Goal: Check status: Check status

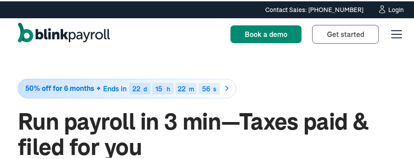
click at [388, 9] on div "Login" at bounding box center [396, 8] width 16 height 6
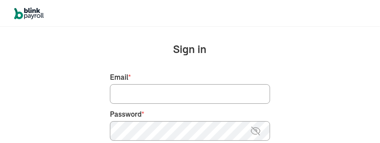
scroll to position [44, 0]
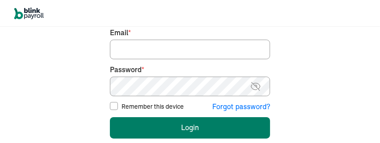
type input "beekbeek1@aol.com"
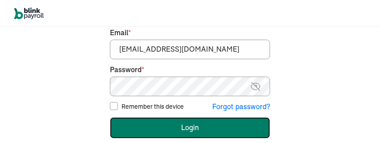
click at [184, 136] on button "Login" at bounding box center [190, 127] width 160 height 21
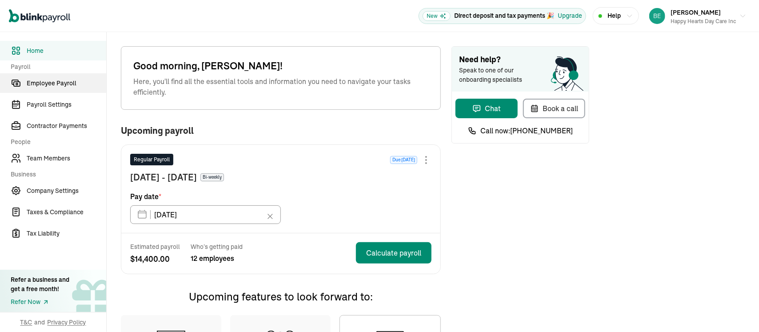
click at [60, 80] on span "Employee Payroll" at bounding box center [67, 83] width 80 height 9
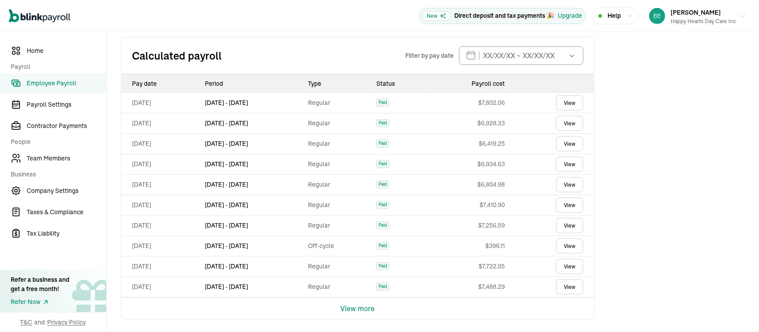
click at [569, 205] on link "View" at bounding box center [570, 205] width 28 height 16
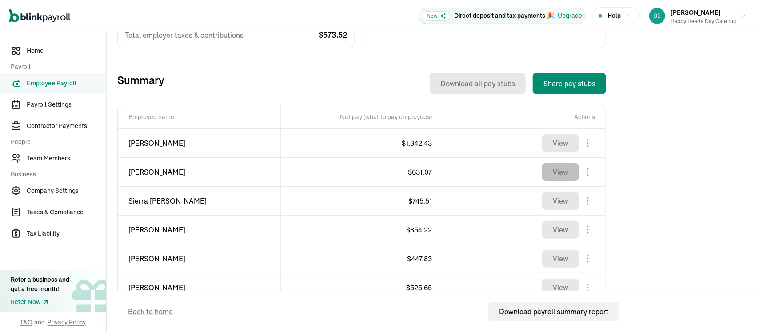
click at [569, 180] on button "View" at bounding box center [560, 172] width 37 height 18
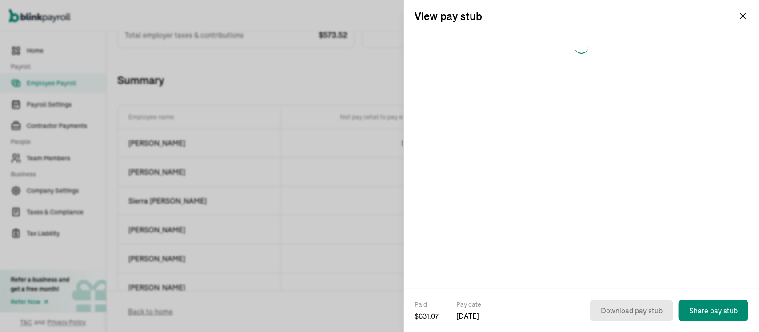
click at [590, 175] on div at bounding box center [581, 160] width 355 height 256
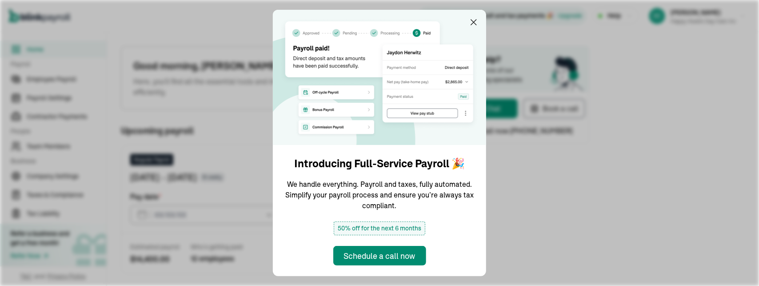
type input "[DATE]"
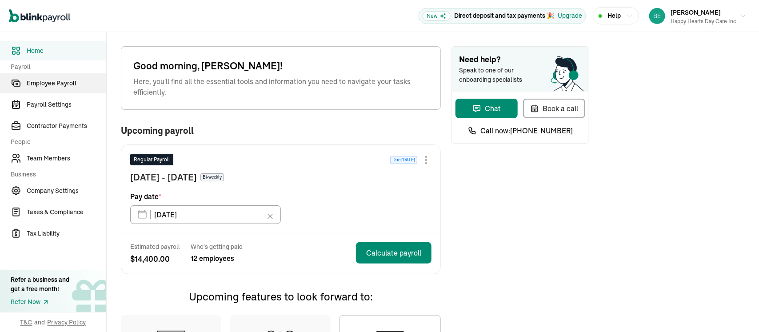
click at [60, 80] on span "Employee Payroll" at bounding box center [67, 83] width 80 height 9
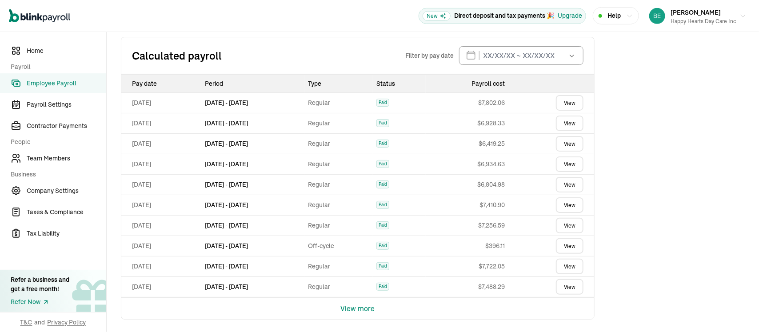
click at [569, 205] on link "View" at bounding box center [570, 205] width 28 height 16
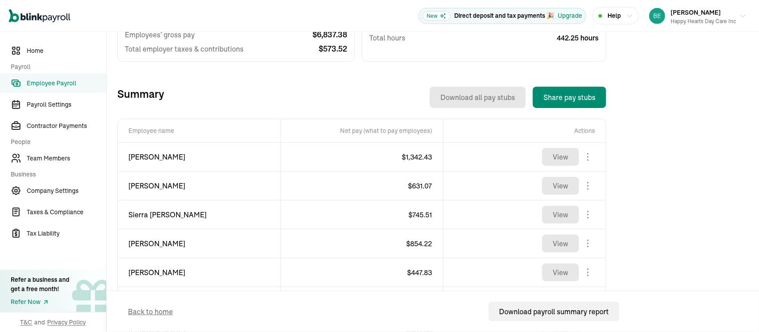
scroll to position [267, 0]
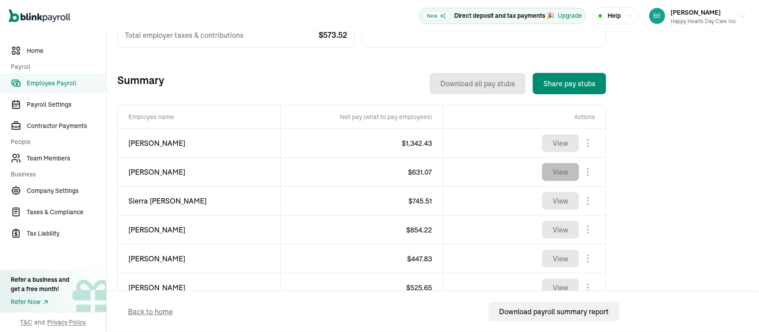
click at [569, 180] on button "View" at bounding box center [560, 172] width 37 height 18
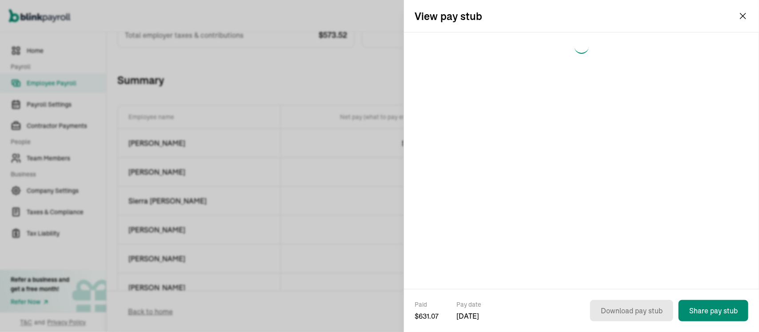
click at [590, 175] on div at bounding box center [581, 160] width 355 height 256
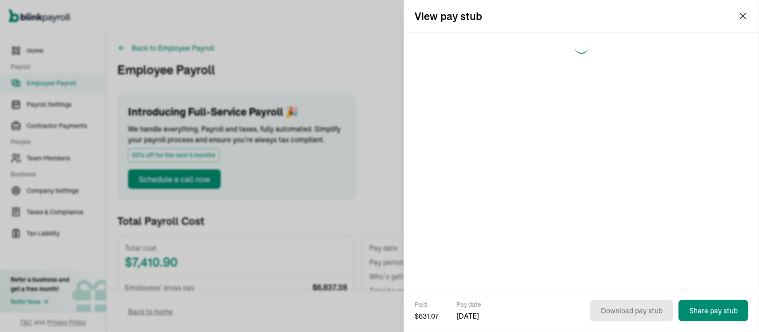
scroll to position [267, 0]
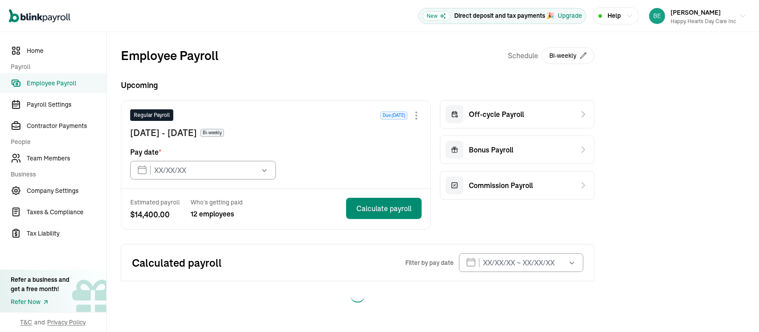
type input "[DATE]"
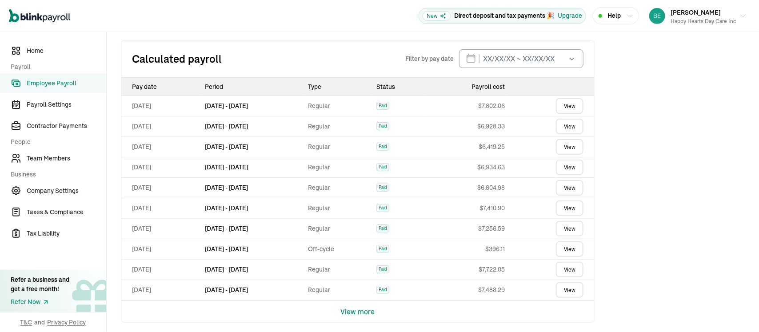
scroll to position [207, 0]
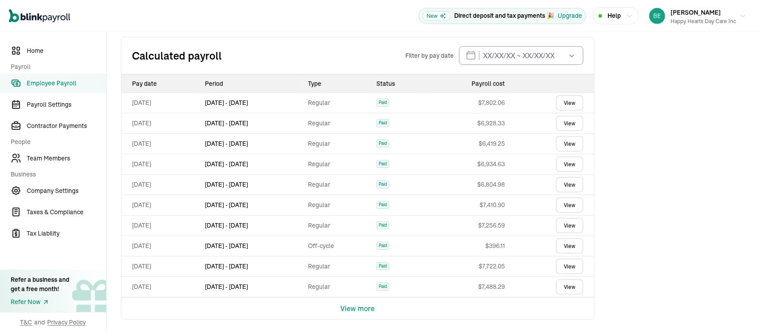
click at [572, 204] on link "View" at bounding box center [570, 205] width 28 height 16
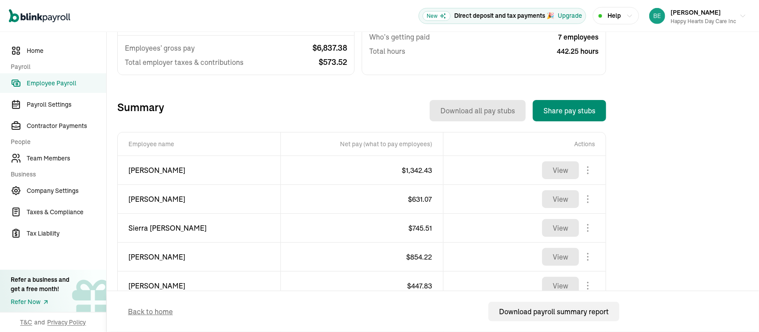
scroll to position [267, 0]
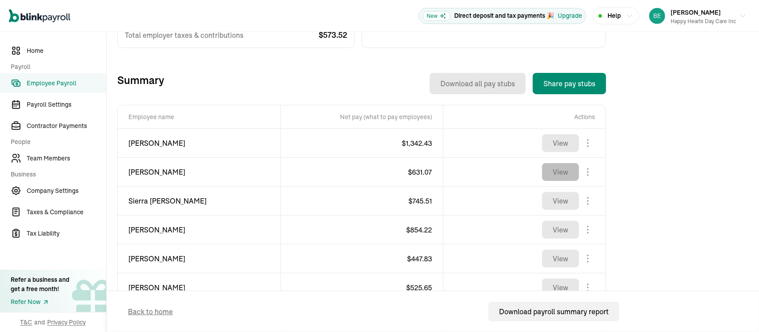
click at [561, 175] on button "View" at bounding box center [560, 172] width 37 height 18
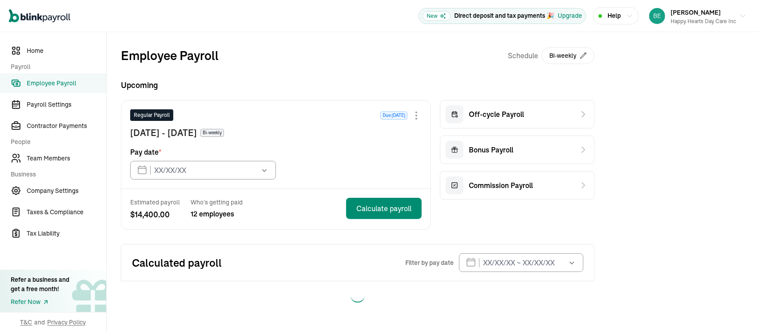
type input "[DATE]"
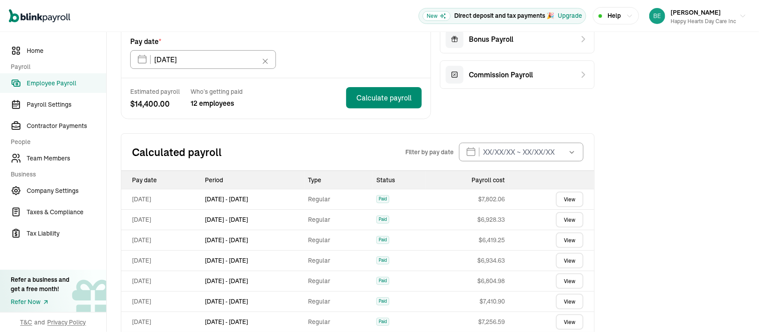
scroll to position [178, 0]
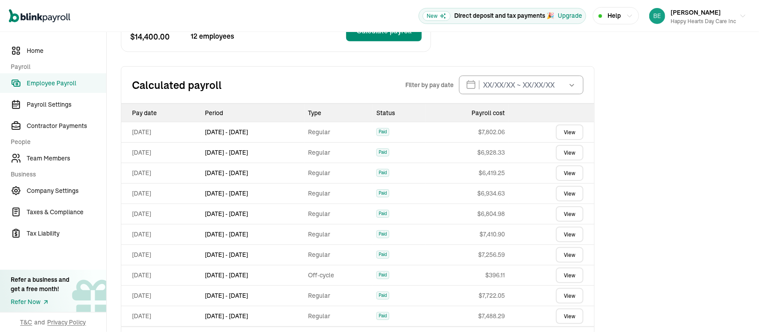
click at [571, 234] on link "View" at bounding box center [570, 235] width 28 height 16
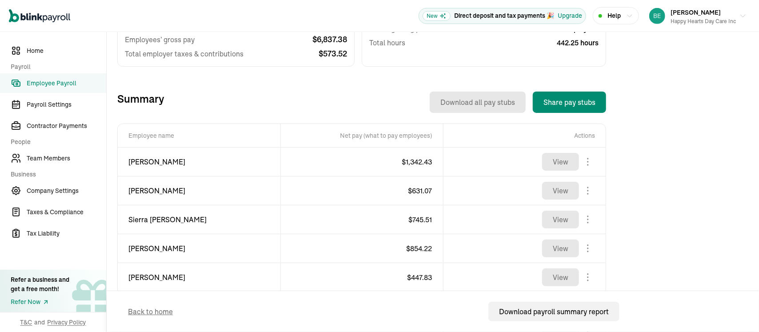
scroll to position [267, 0]
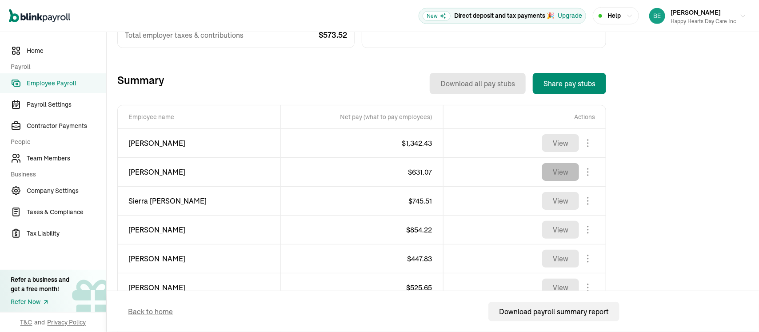
click at [553, 168] on button "View" at bounding box center [560, 172] width 37 height 18
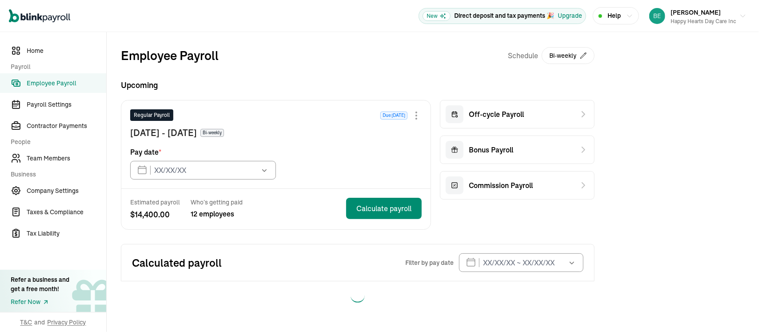
type input "[DATE]"
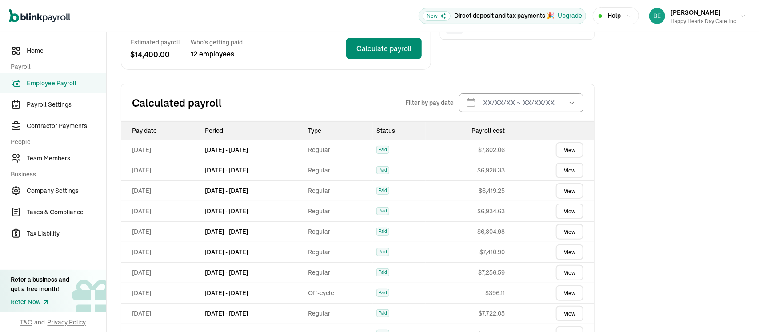
scroll to position [178, 0]
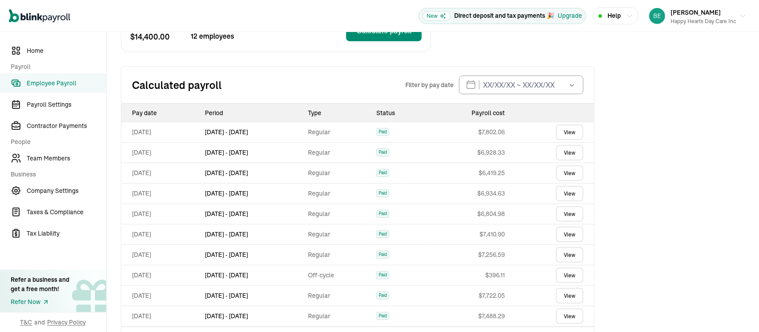
click at [574, 196] on link "View" at bounding box center [570, 194] width 28 height 16
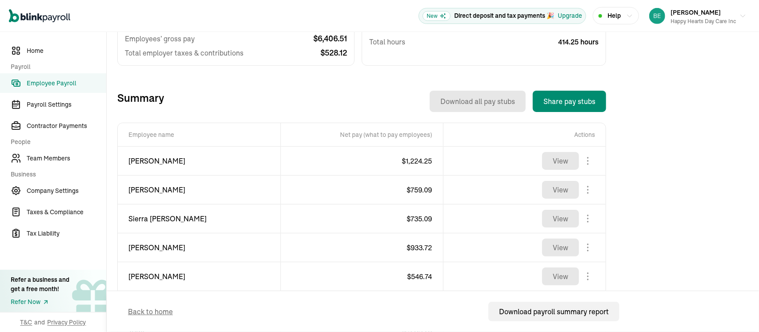
scroll to position [267, 0]
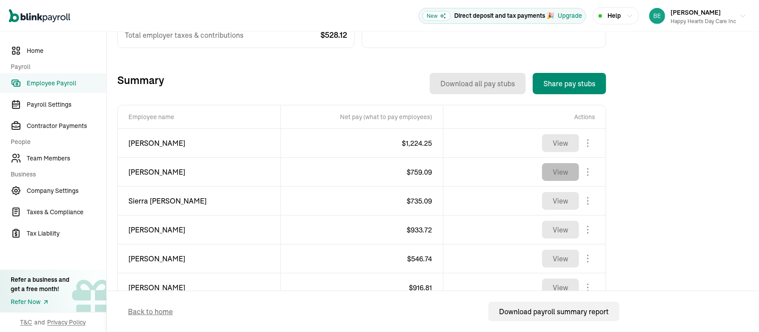
click at [568, 173] on button "View" at bounding box center [560, 172] width 37 height 18
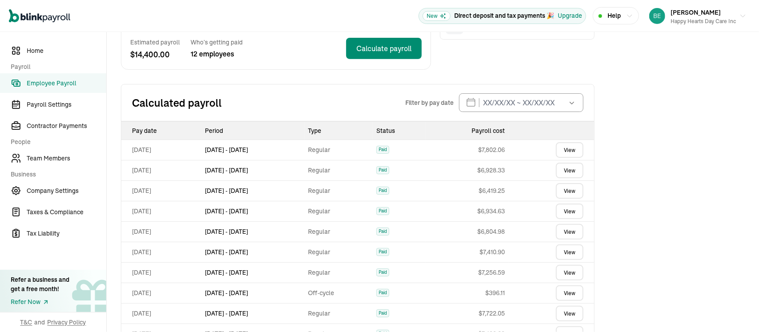
scroll to position [178, 0]
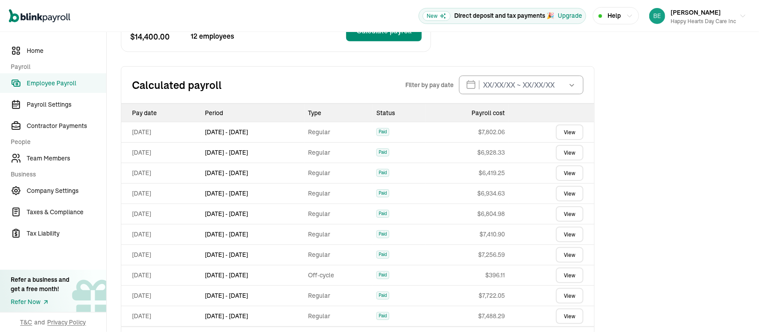
click at [572, 148] on link "View" at bounding box center [570, 153] width 28 height 16
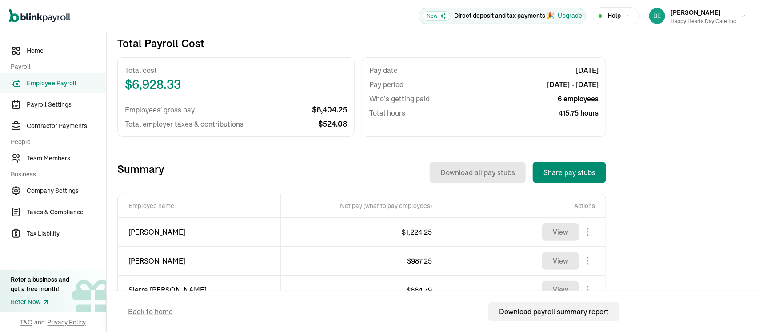
scroll to position [267, 0]
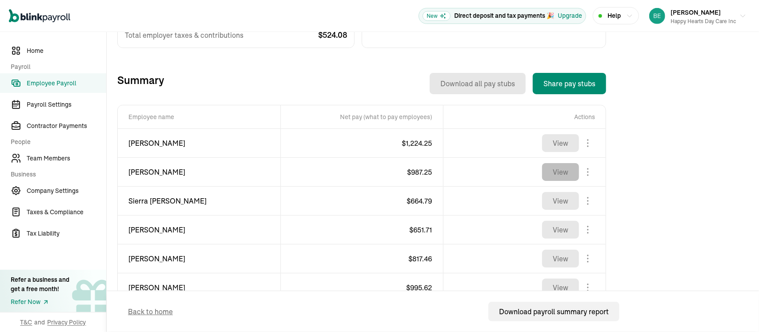
click at [565, 167] on button "View" at bounding box center [560, 172] width 37 height 18
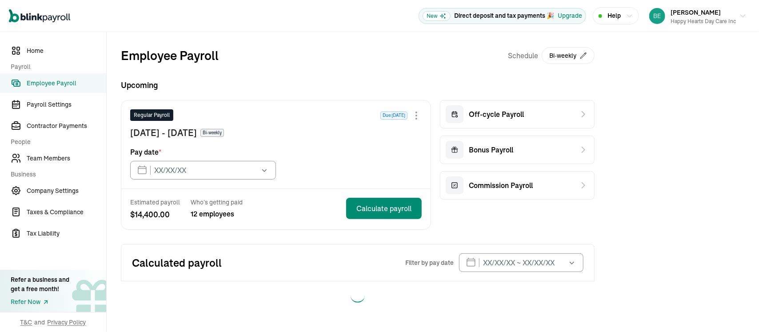
type input "[DATE]"
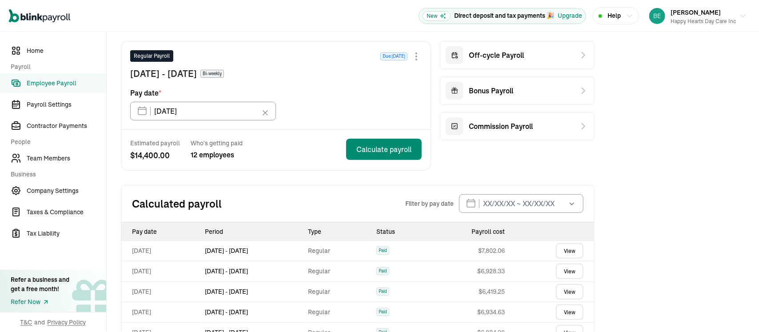
scroll to position [178, 0]
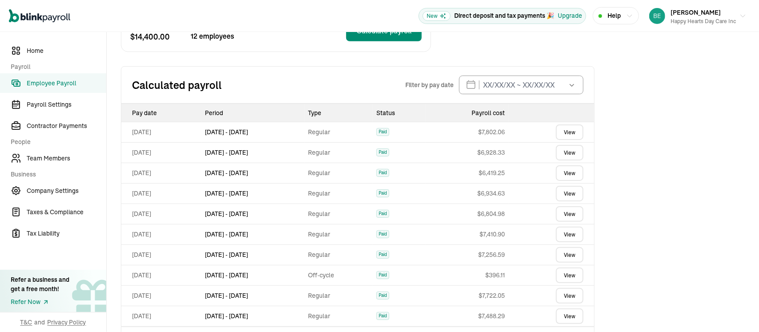
click at [570, 156] on link "View" at bounding box center [570, 153] width 28 height 16
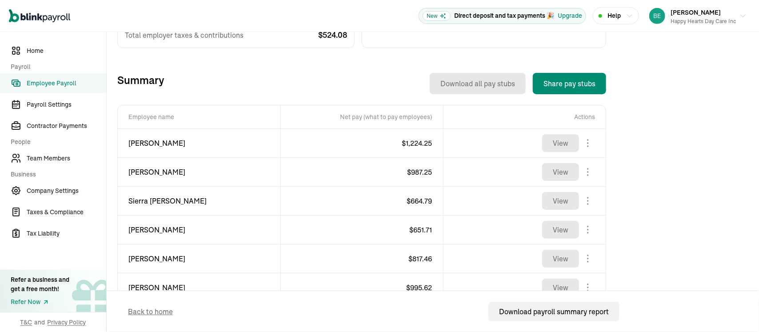
scroll to position [267, 0]
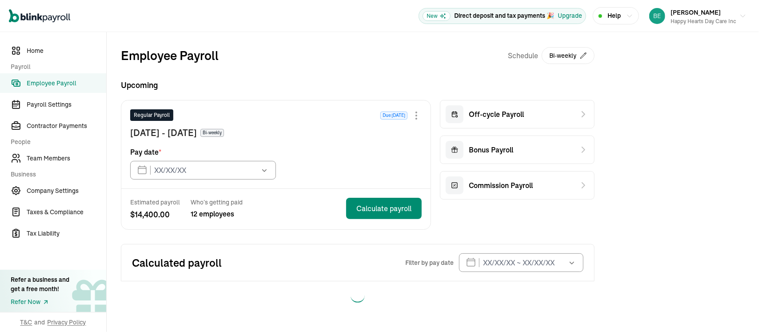
type input "[DATE]"
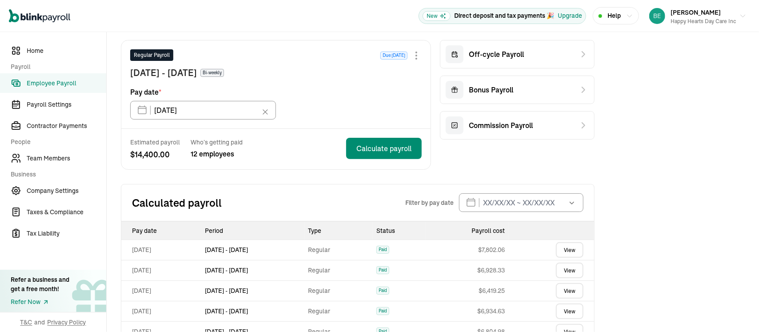
scroll to position [89, 0]
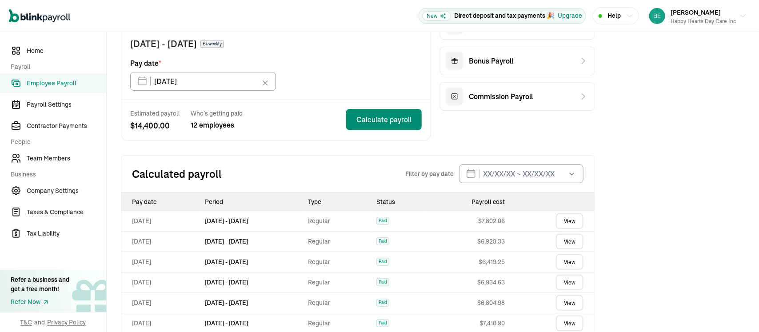
click at [573, 220] on link "View" at bounding box center [570, 221] width 28 height 16
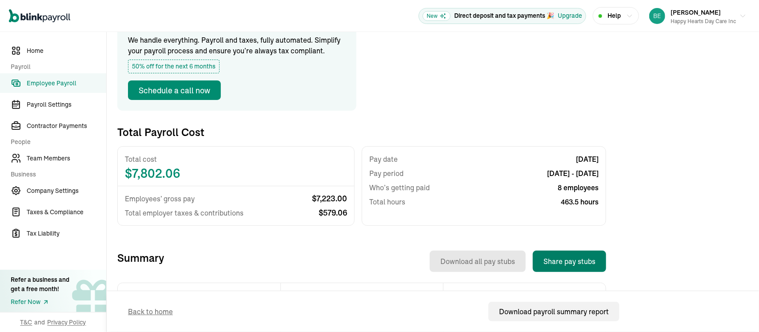
scroll to position [178, 0]
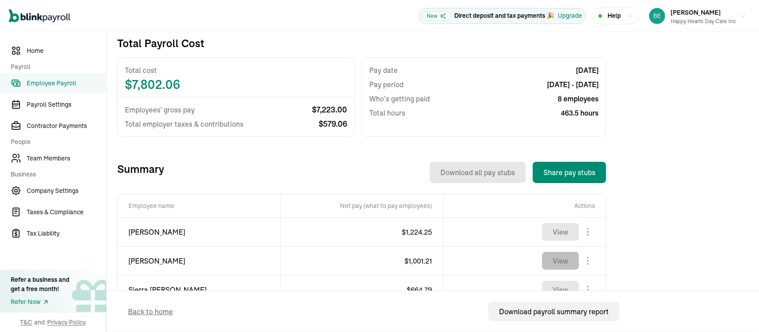
click at [563, 264] on button "View" at bounding box center [560, 261] width 37 height 18
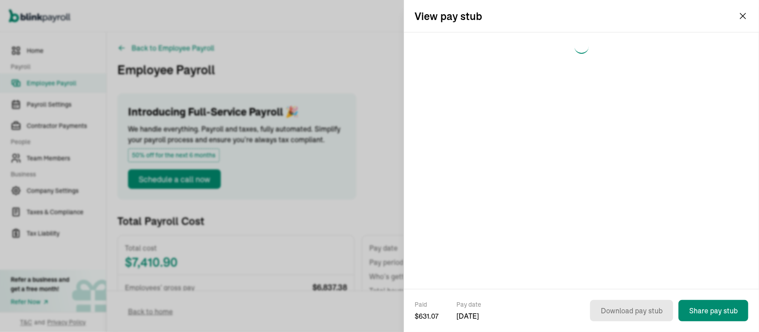
scroll to position [267, 0]
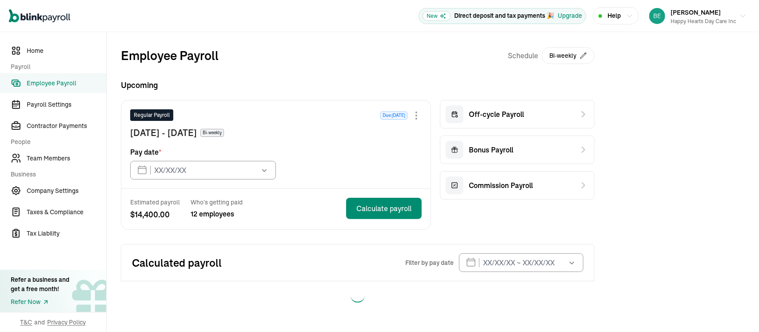
type input "[DATE]"
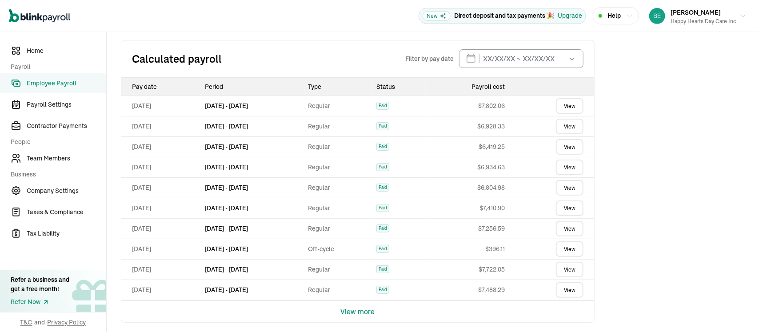
scroll to position [207, 0]
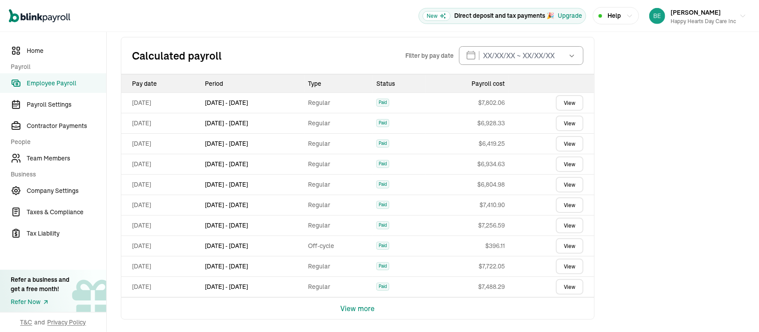
click at [572, 204] on link "View" at bounding box center [570, 205] width 28 height 16
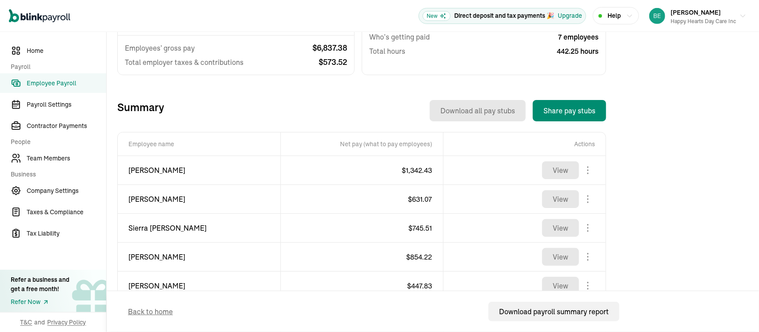
scroll to position [267, 0]
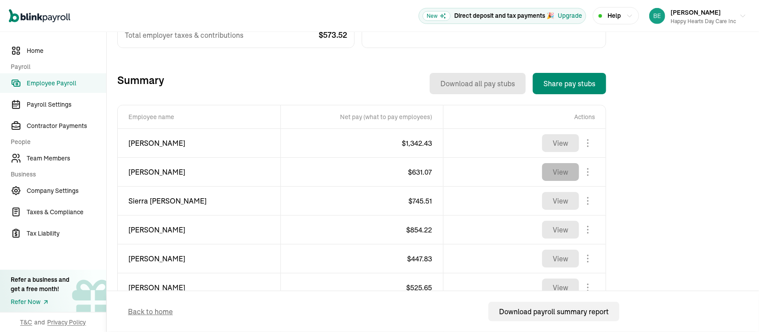
click at [561, 175] on button "View" at bounding box center [560, 172] width 37 height 18
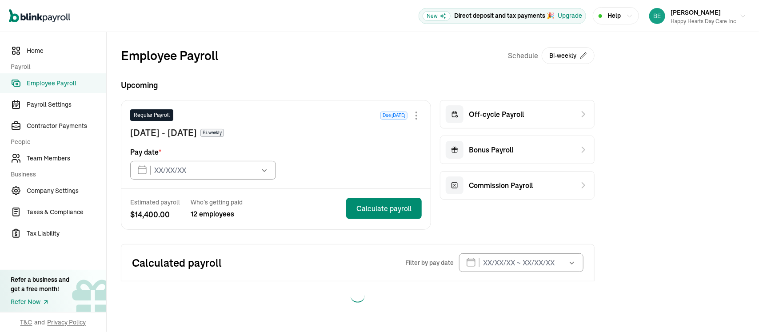
type input "[DATE]"
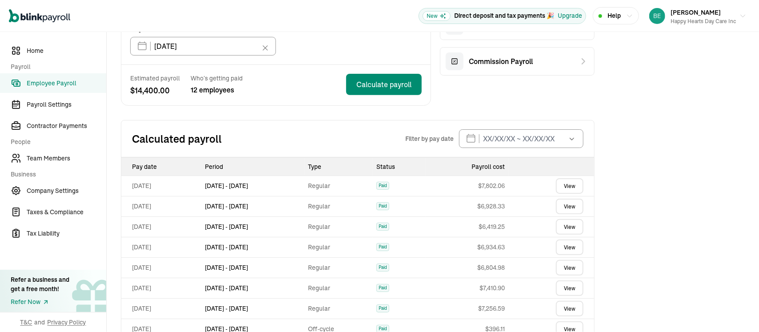
scroll to position [178, 0]
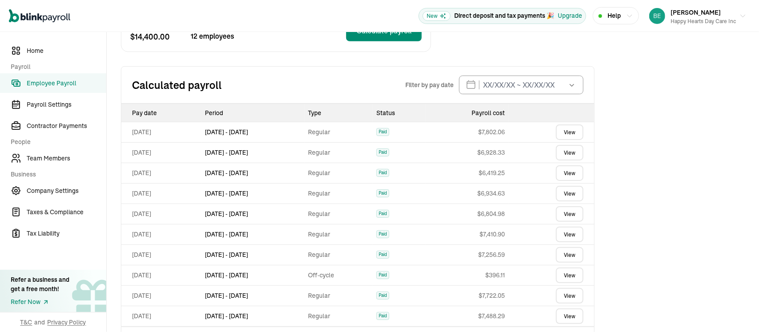
click at [571, 234] on link "View" at bounding box center [570, 235] width 28 height 16
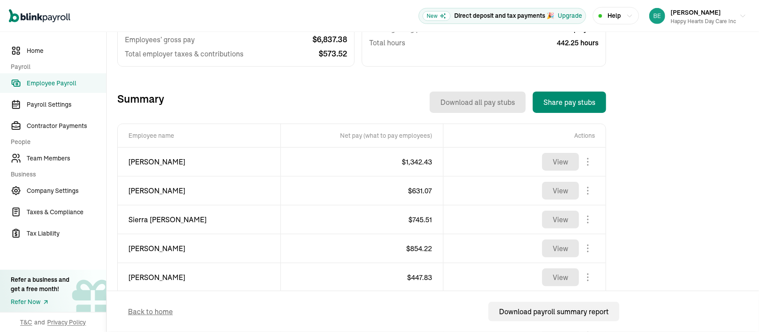
scroll to position [267, 0]
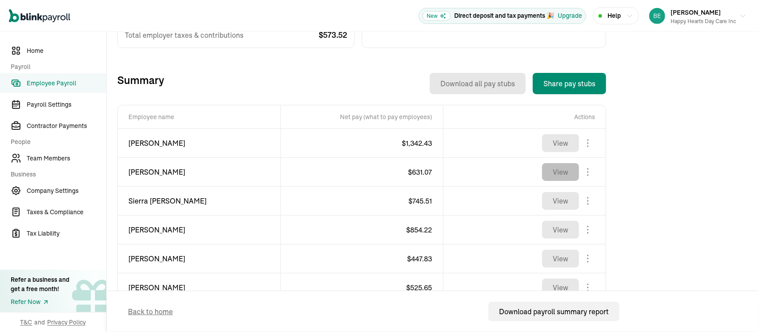
click at [553, 168] on button "View" at bounding box center [560, 172] width 37 height 18
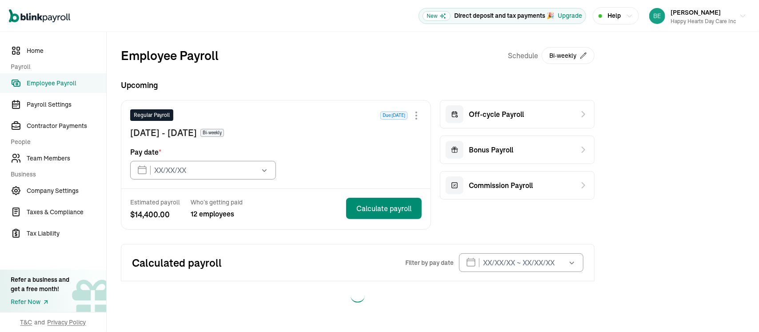
type input "[DATE]"
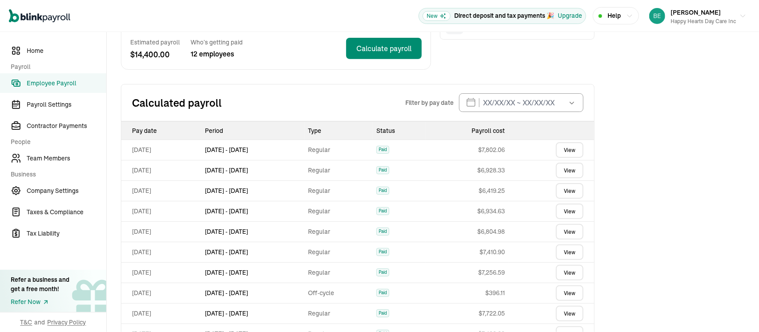
scroll to position [178, 0]
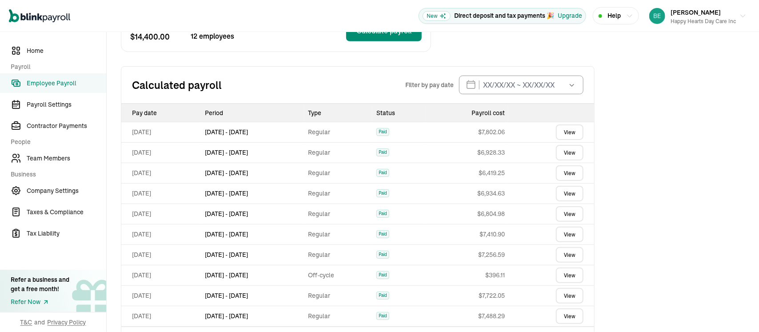
click at [574, 196] on link "View" at bounding box center [570, 194] width 28 height 16
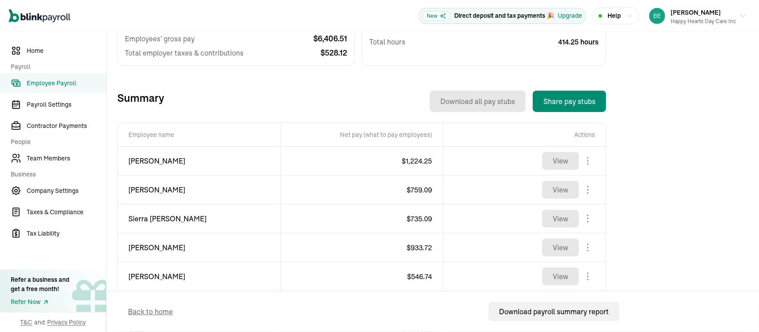
scroll to position [267, 0]
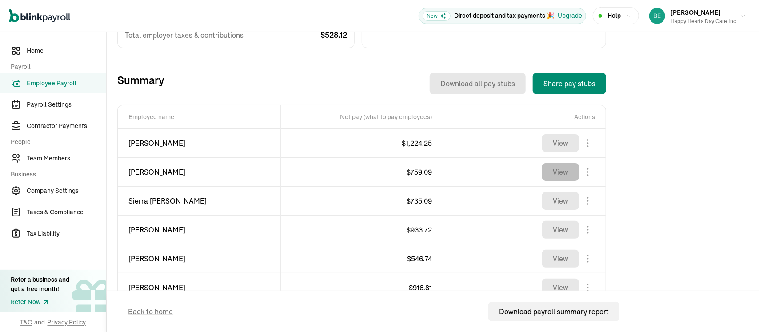
click at [568, 173] on button "View" at bounding box center [560, 172] width 37 height 18
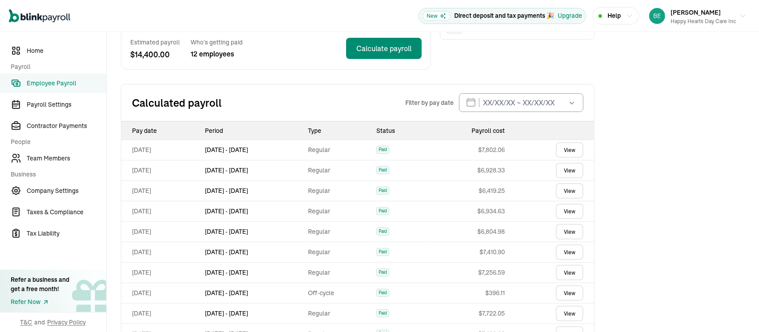
scroll to position [178, 0]
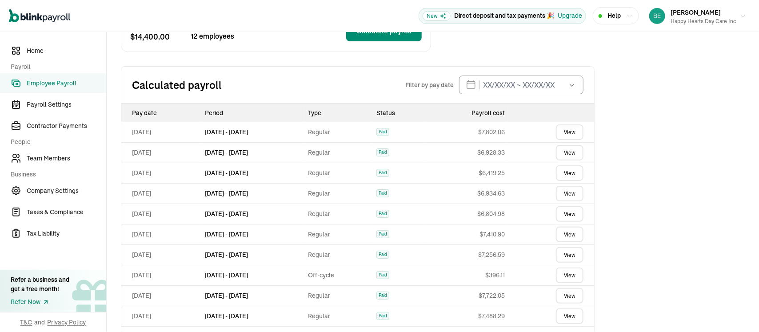
click at [572, 148] on link "View" at bounding box center [570, 153] width 28 height 16
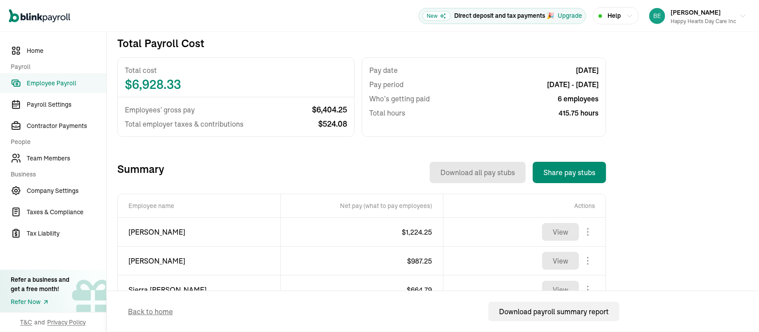
scroll to position [267, 0]
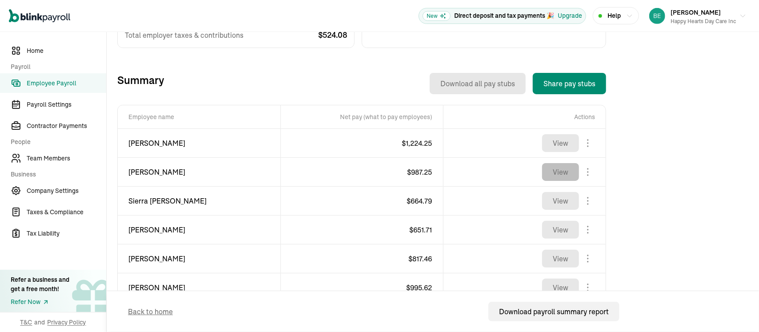
click at [565, 167] on button "View" at bounding box center [560, 172] width 37 height 18
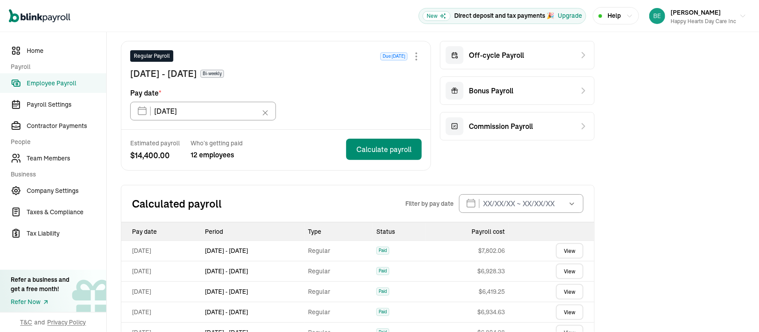
scroll to position [178, 0]
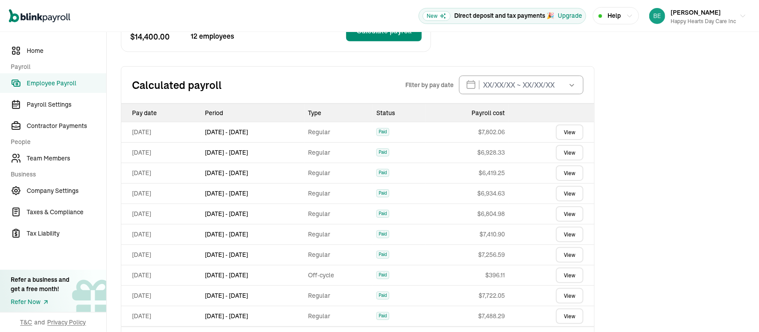
click at [570, 156] on link "View" at bounding box center [570, 153] width 28 height 16
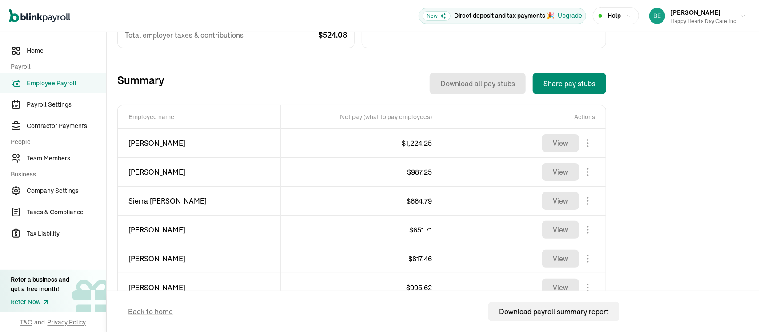
scroll to position [267, 0]
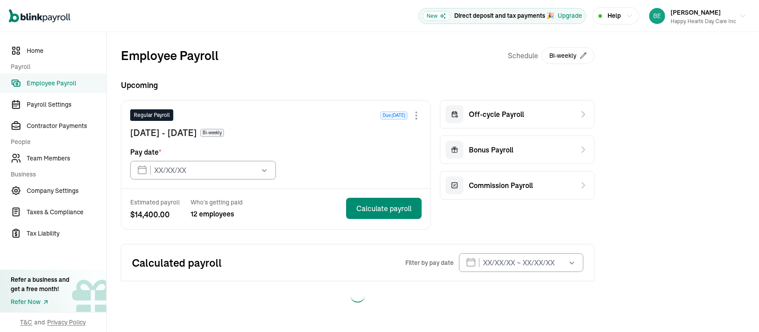
type input "[DATE]"
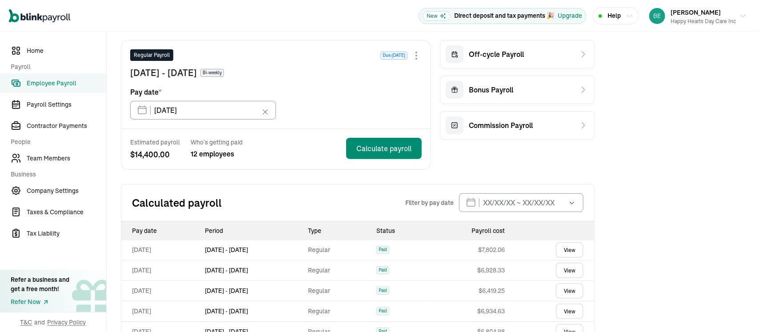
scroll to position [89, 0]
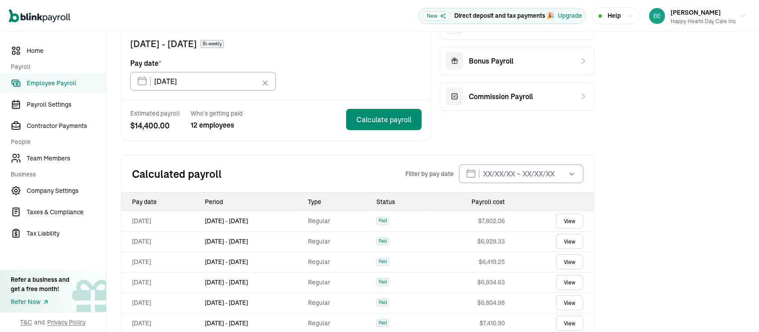
click at [573, 220] on link "View" at bounding box center [570, 221] width 28 height 16
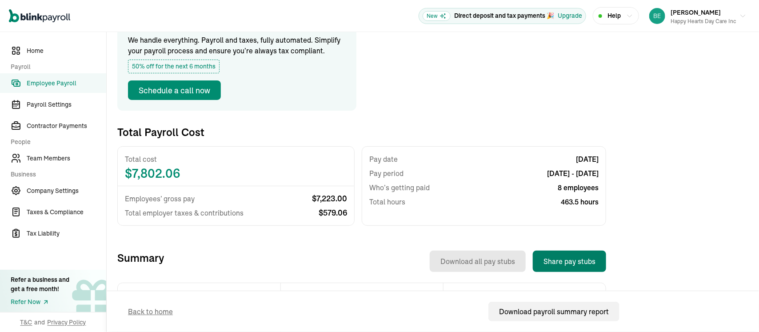
scroll to position [178, 0]
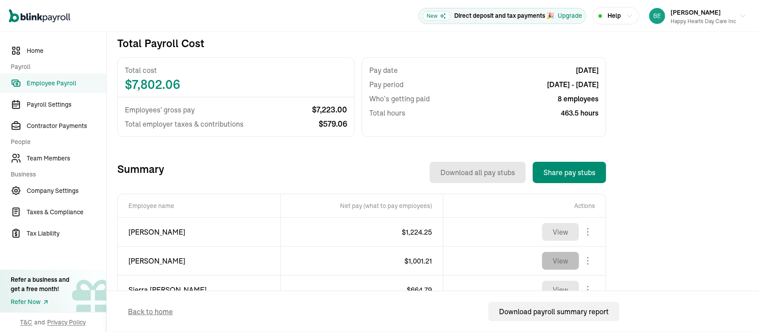
click at [563, 264] on button "View" at bounding box center [560, 261] width 37 height 18
